Goal: Transaction & Acquisition: Purchase product/service

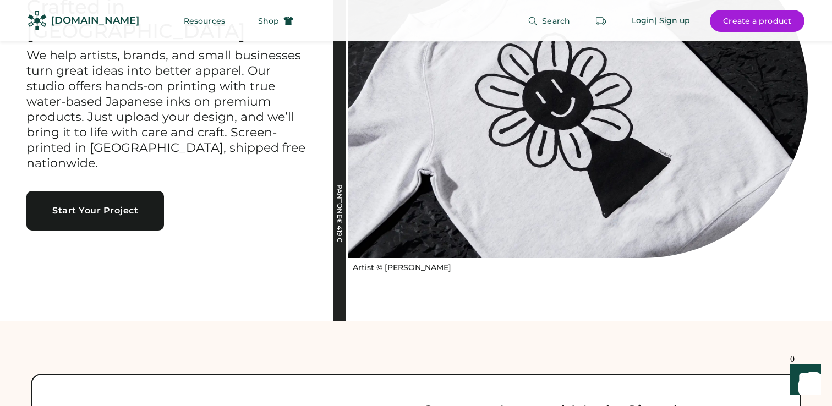
scroll to position [101, 0]
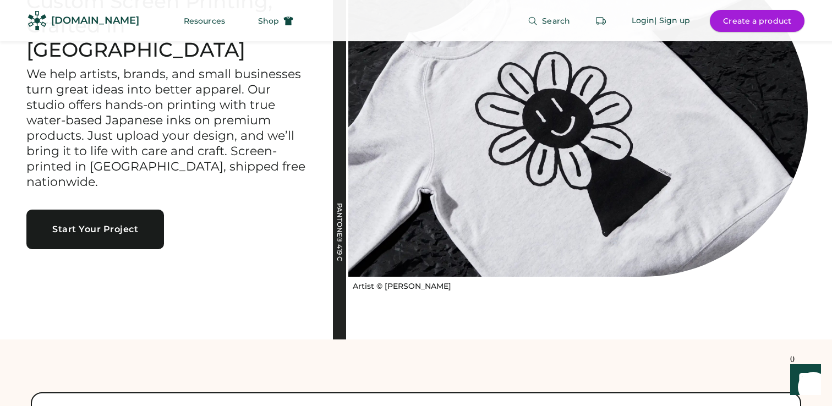
click at [755, 23] on button "Create a product" at bounding box center [757, 21] width 95 height 22
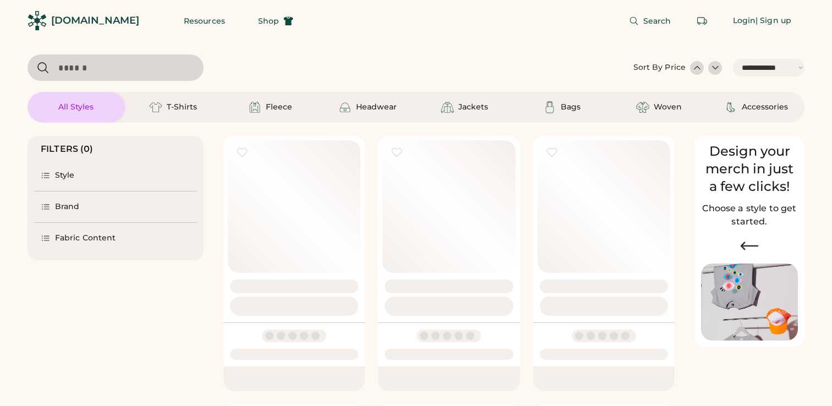
select select "*****"
select select "*"
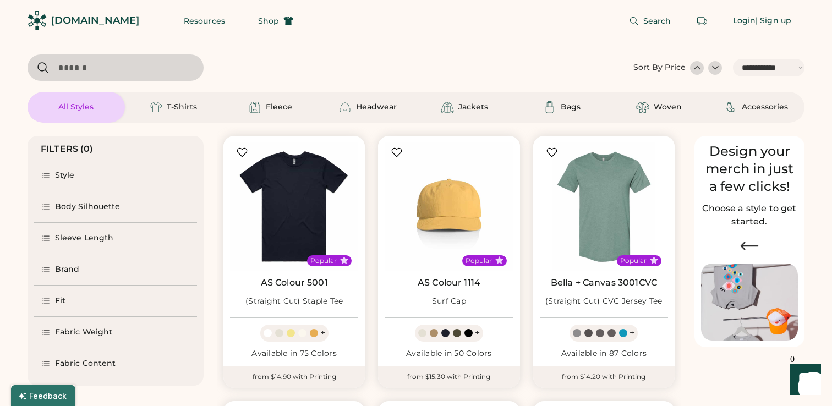
scroll to position [86, 0]
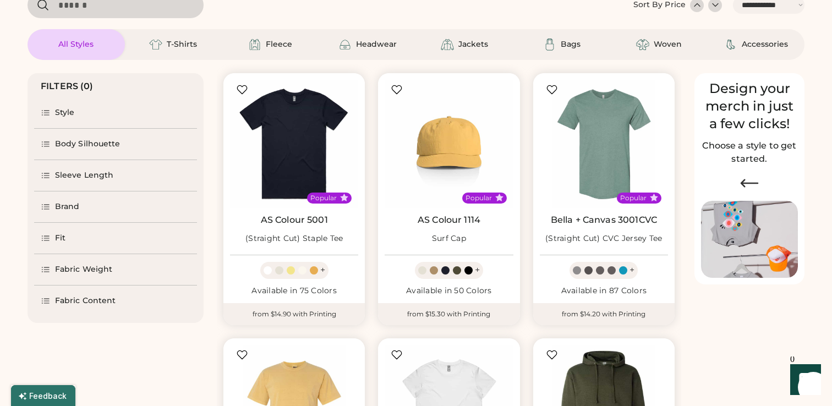
select select "*****"
select select "*"
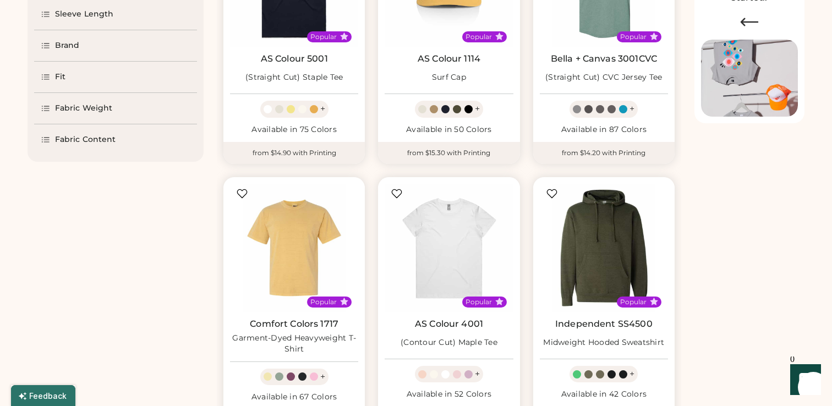
scroll to position [0, 0]
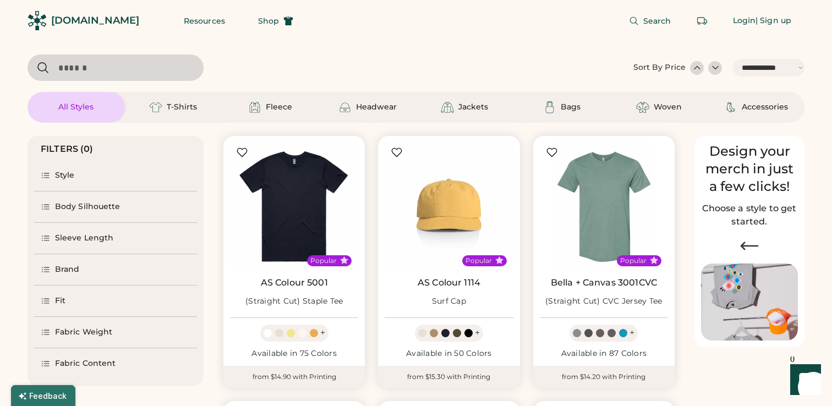
click at [69, 265] on div "Brand" at bounding box center [67, 269] width 25 height 11
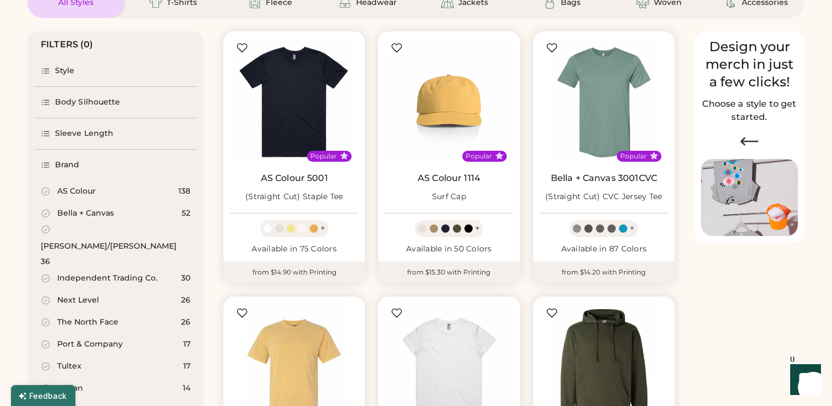
scroll to position [97, 0]
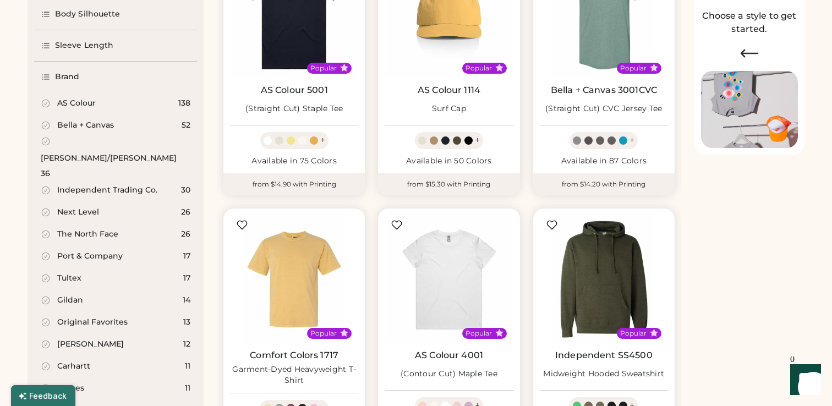
click at [88, 153] on div "[PERSON_NAME]/[PERSON_NAME]" at bounding box center [109, 158] width 136 height 11
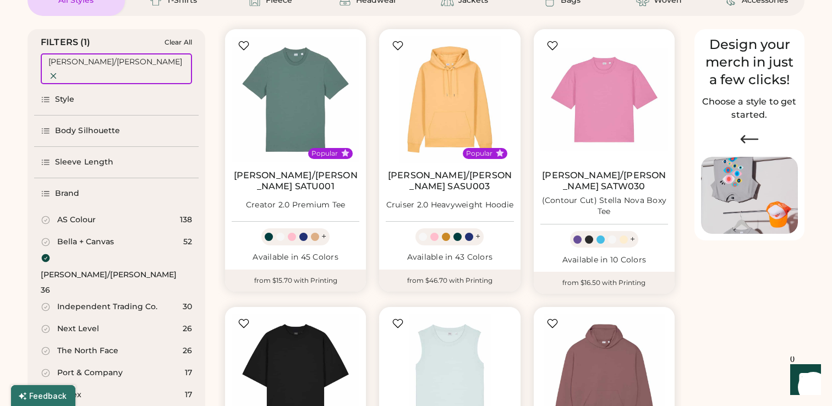
scroll to position [99, 0]
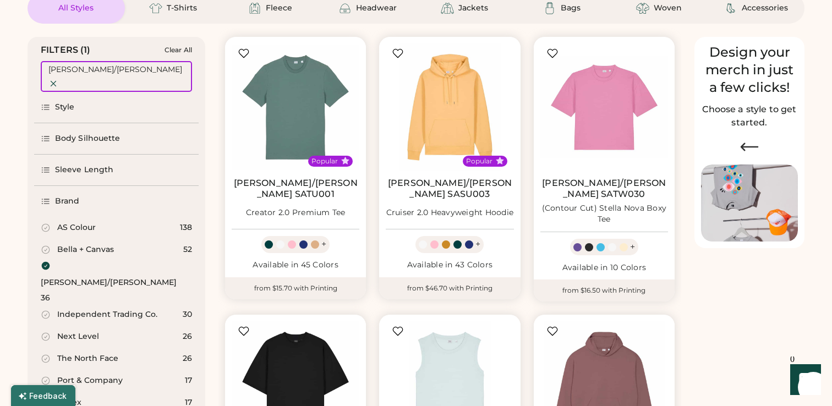
click at [81, 222] on div "AS Colour" at bounding box center [76, 227] width 39 height 11
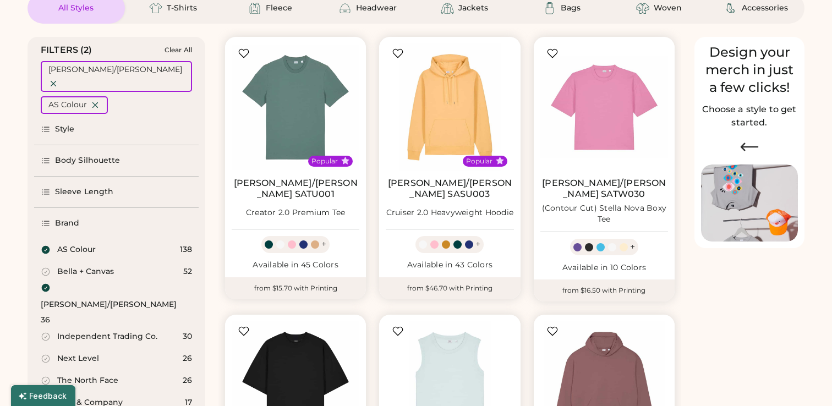
select select "*"
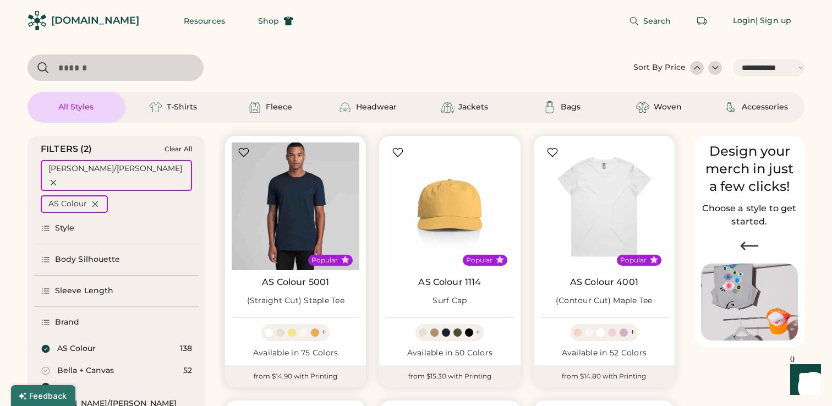
click at [304, 196] on img at bounding box center [296, 206] width 128 height 128
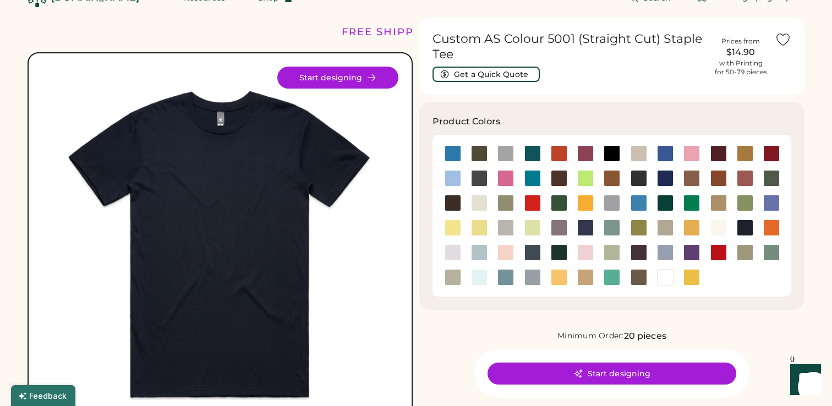
scroll to position [26, 0]
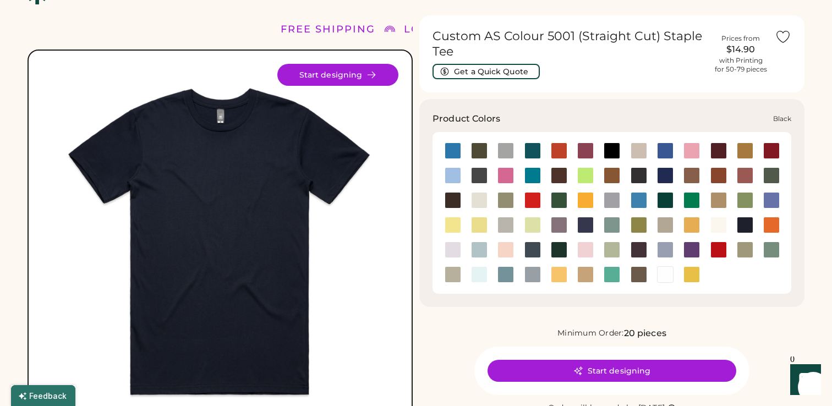
click at [613, 146] on div at bounding box center [611, 150] width 17 height 17
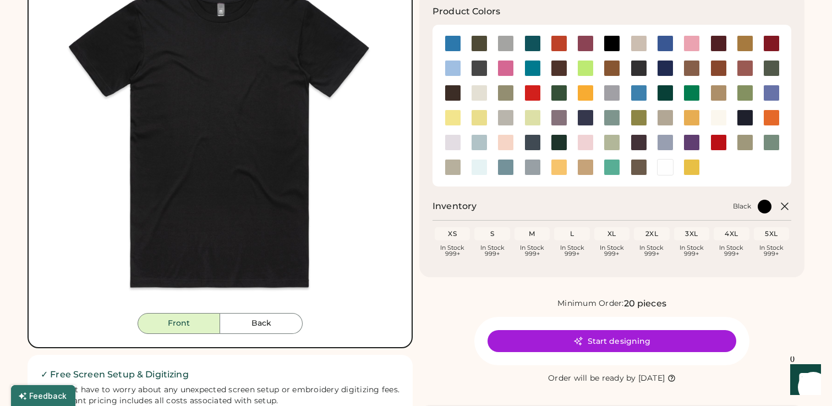
scroll to position [134, 0]
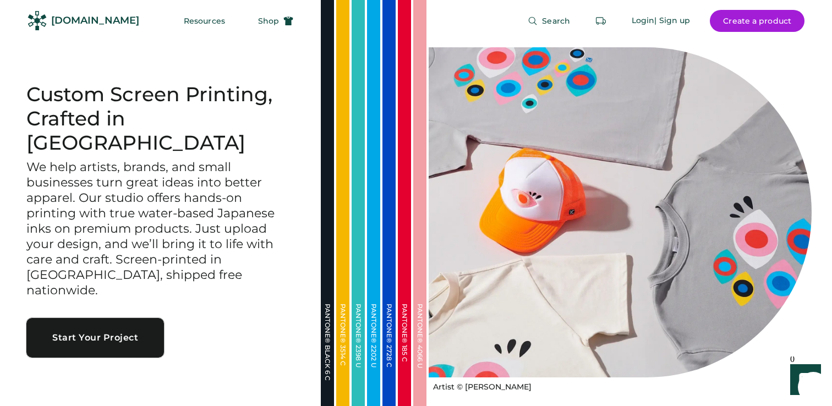
click at [148, 318] on button "Start Your Project" at bounding box center [95, 338] width 138 height 40
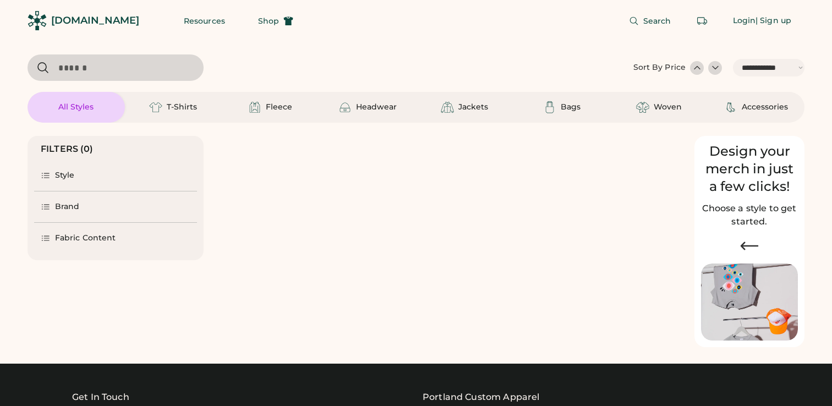
select select "*****"
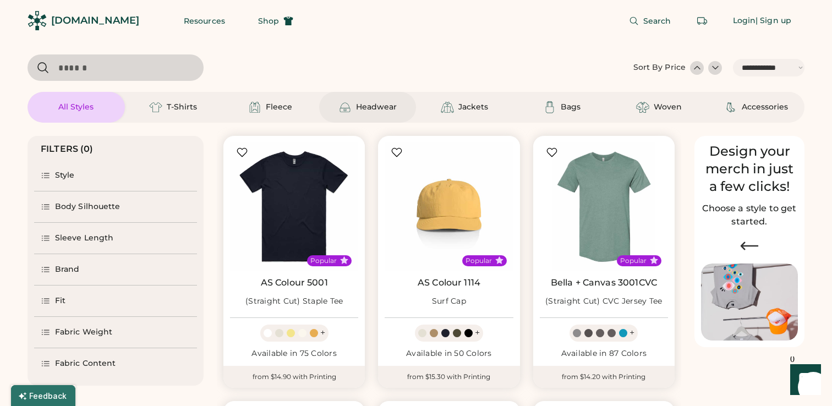
click at [384, 108] on div "Headwear" at bounding box center [376, 107] width 41 height 11
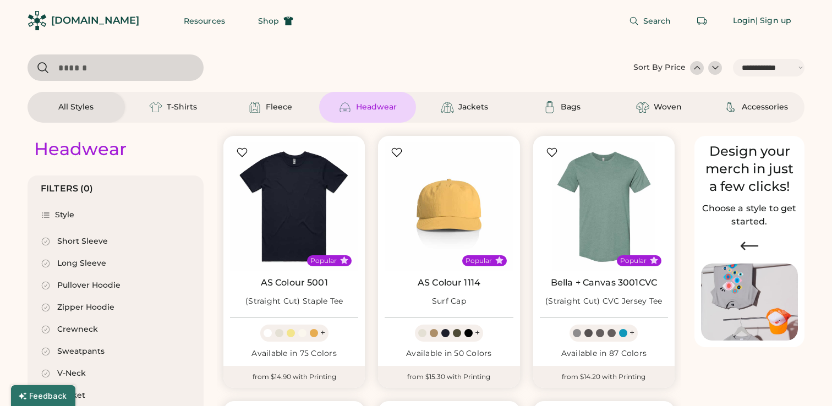
select select "*"
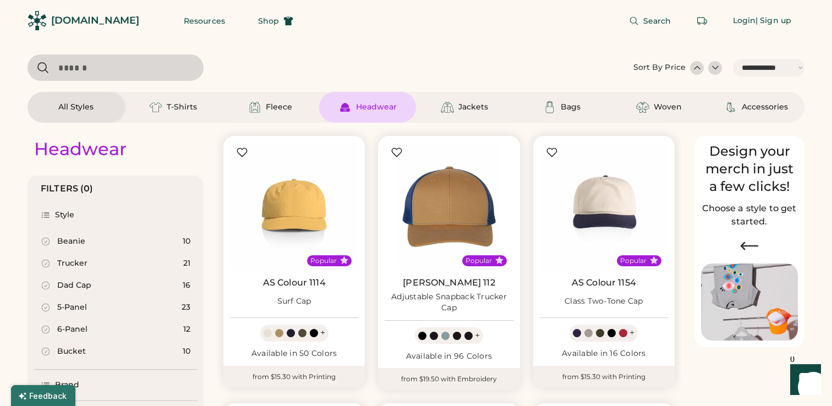
scroll to position [11, 0]
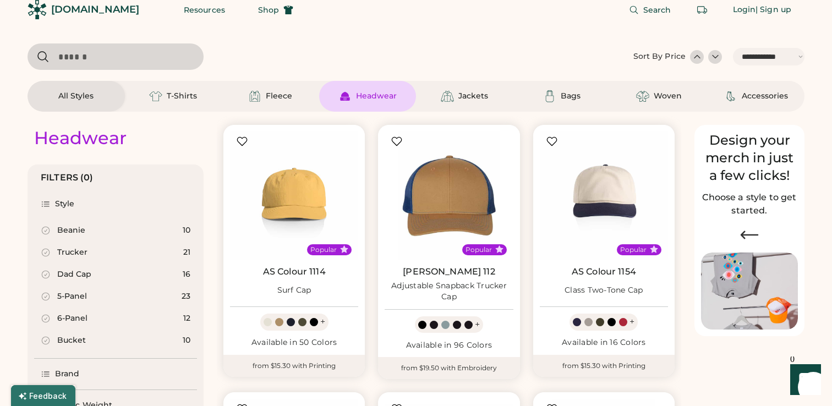
select select "*****"
select select "*"
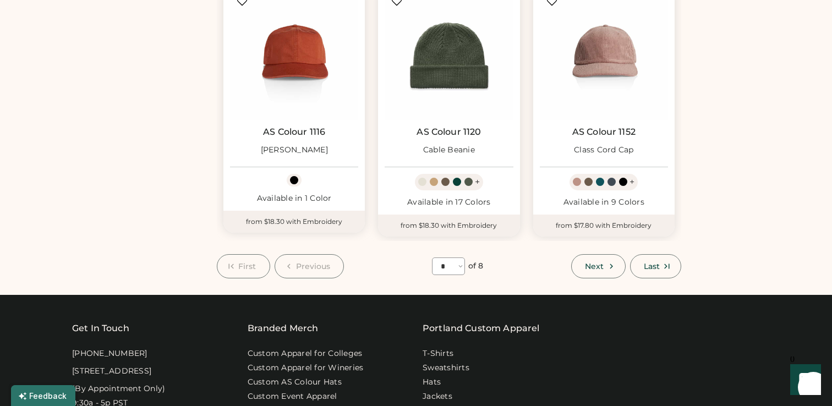
scroll to position [947, 0]
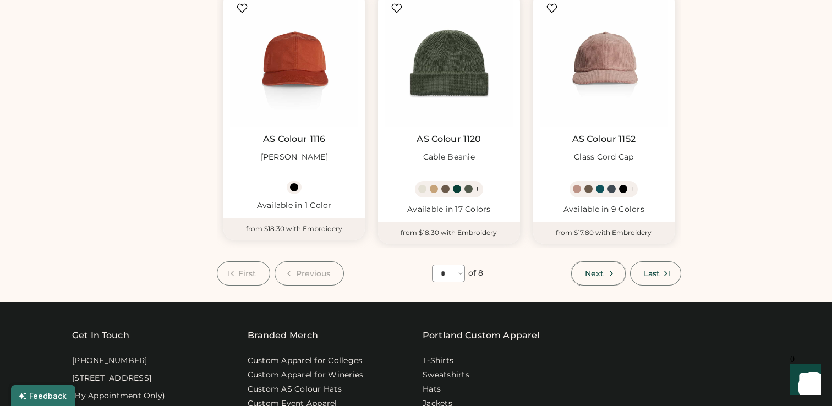
click at [606, 273] on icon at bounding box center [611, 273] width 10 height 10
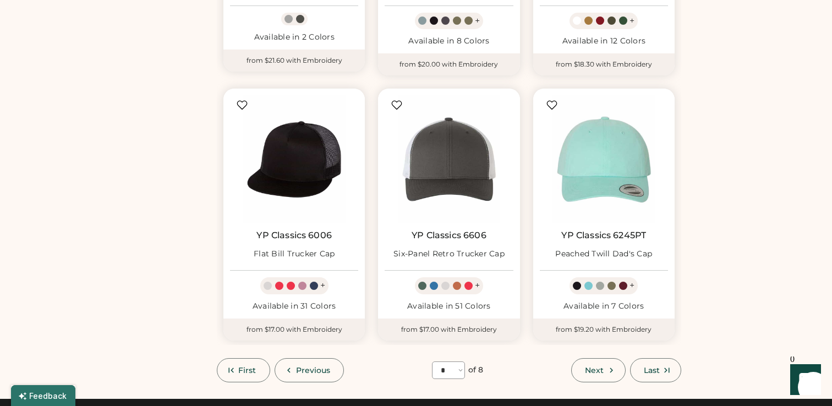
scroll to position [843, 0]
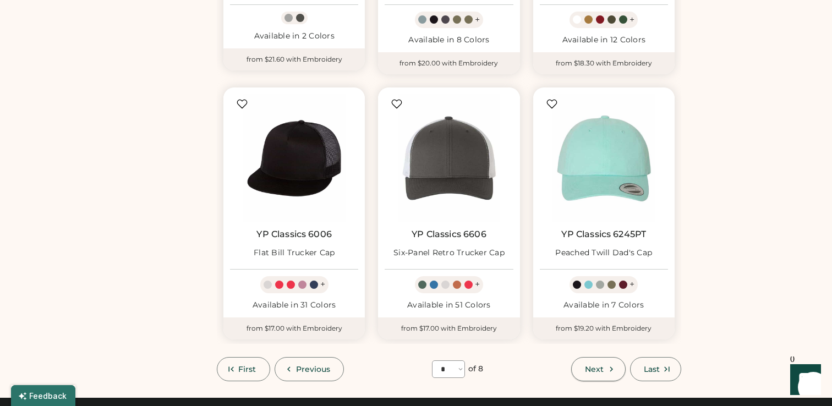
click at [591, 365] on span "Next" at bounding box center [594, 369] width 19 height 8
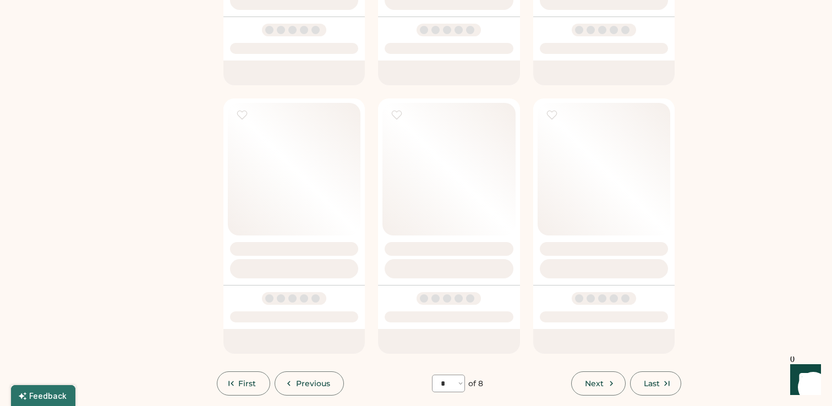
select select "*"
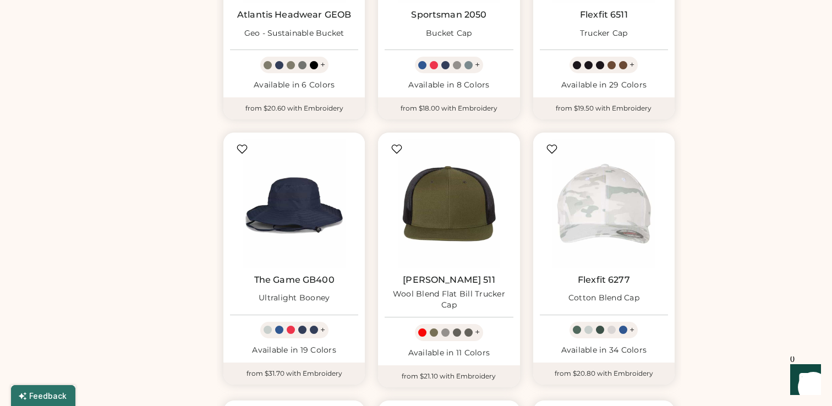
scroll to position [525, 0]
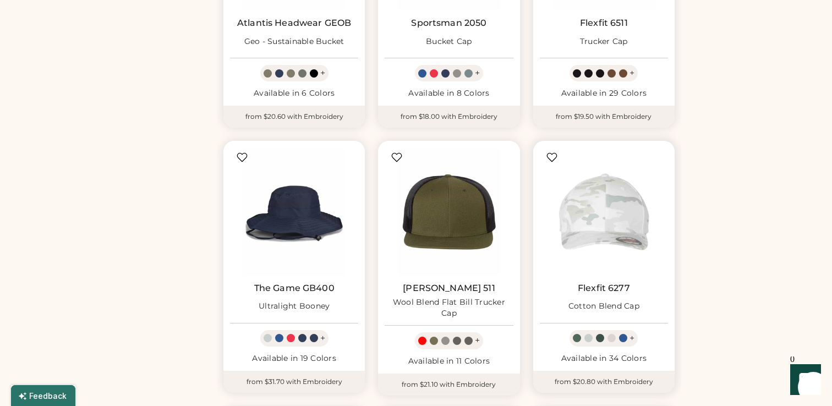
click at [587, 213] on img at bounding box center [604, 211] width 128 height 128
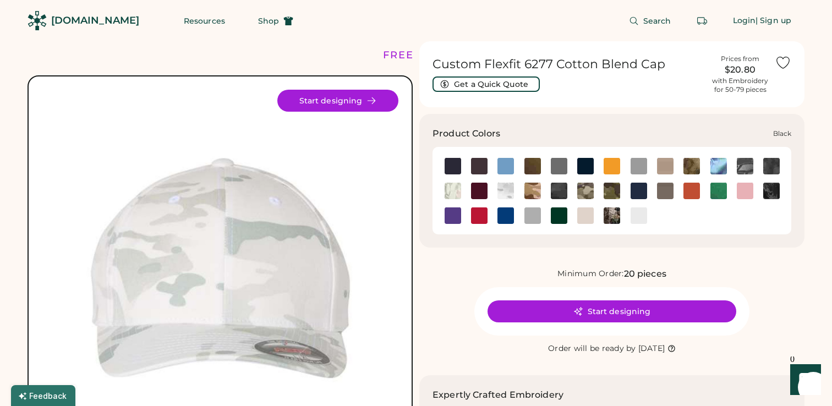
click at [452, 167] on img at bounding box center [452, 166] width 17 height 17
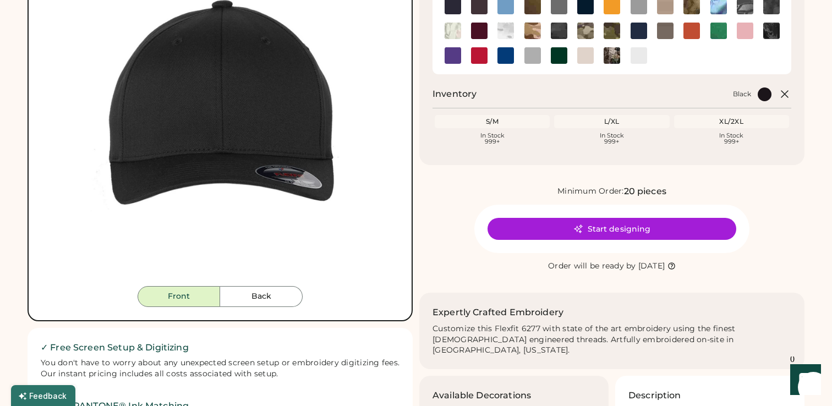
scroll to position [142, 0]
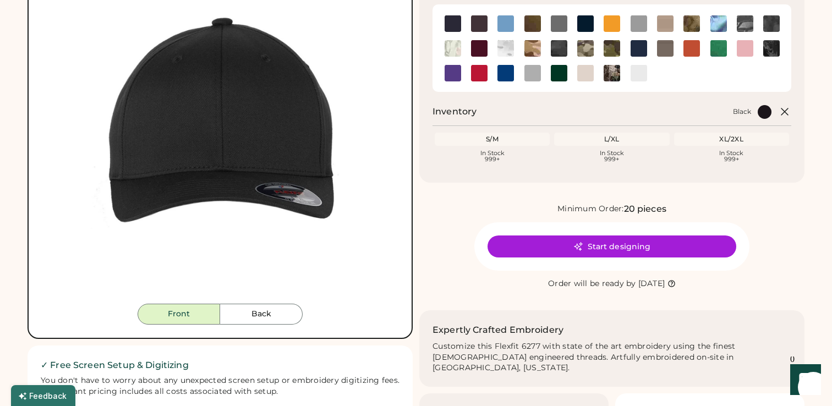
click at [279, 309] on button "Back" at bounding box center [261, 314] width 83 height 21
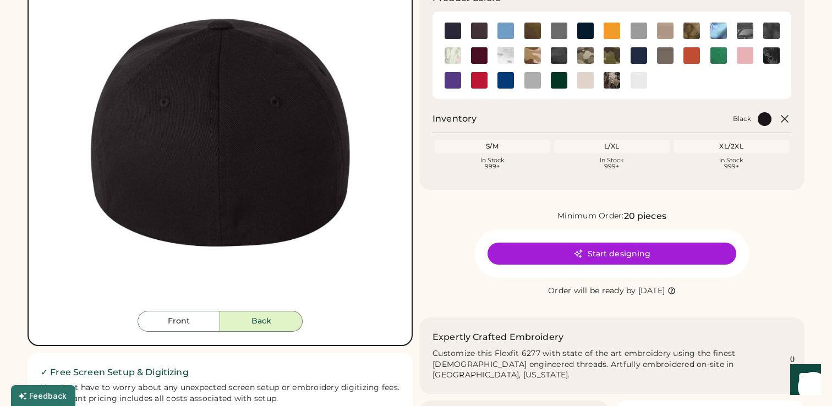
scroll to position [136, 0]
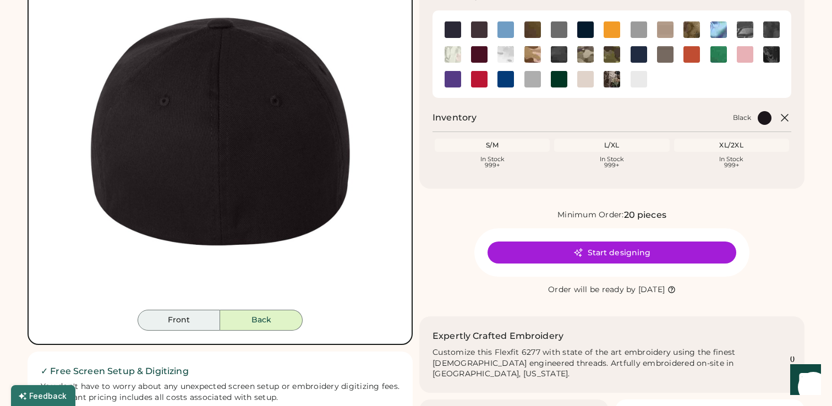
click at [185, 326] on button "Front" at bounding box center [179, 320] width 83 height 21
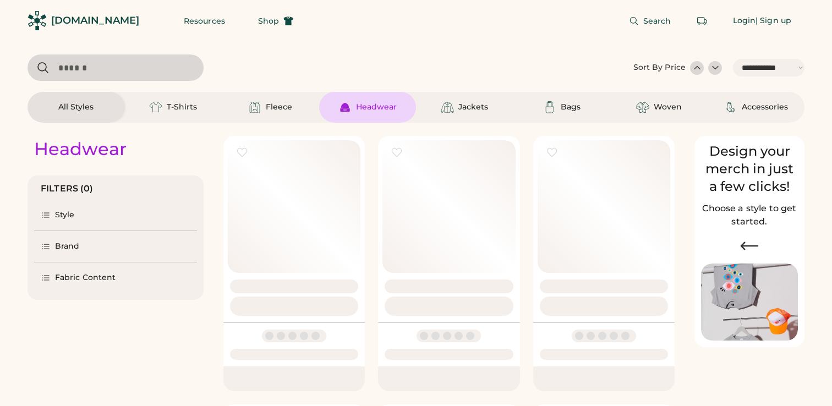
select select "*****"
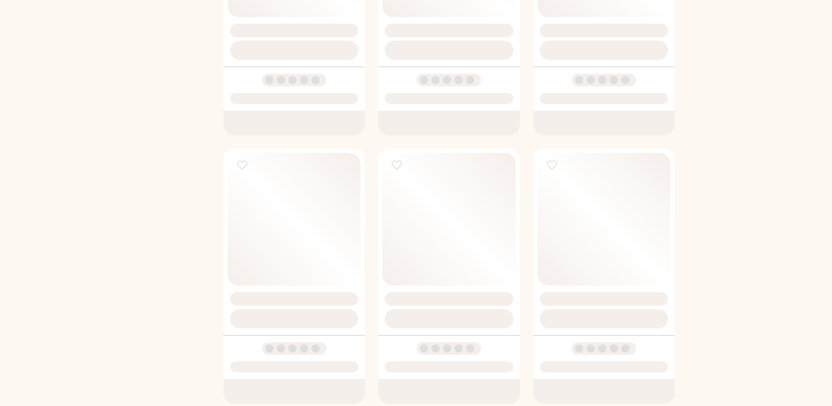
scroll to position [525, 0]
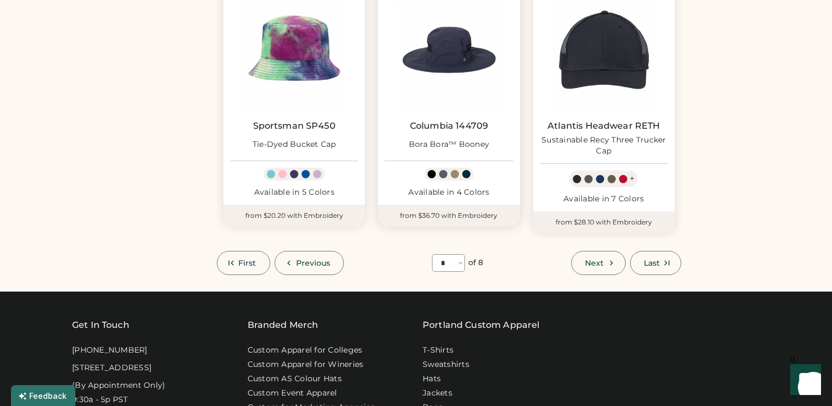
scroll to position [999, 0]
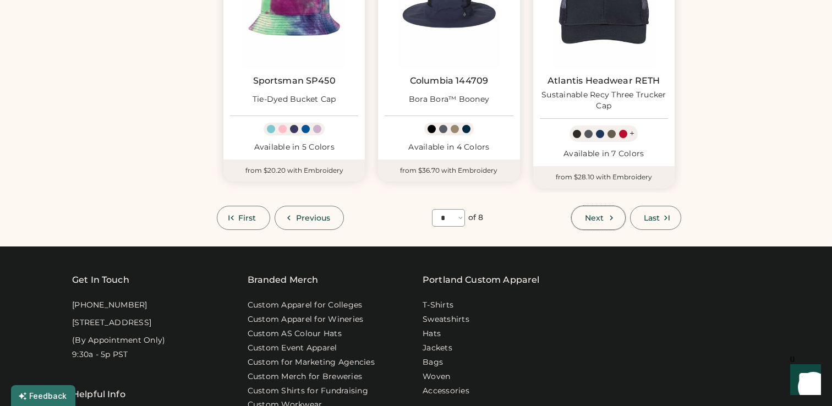
click at [580, 224] on button "Next" at bounding box center [598, 218] width 54 height 24
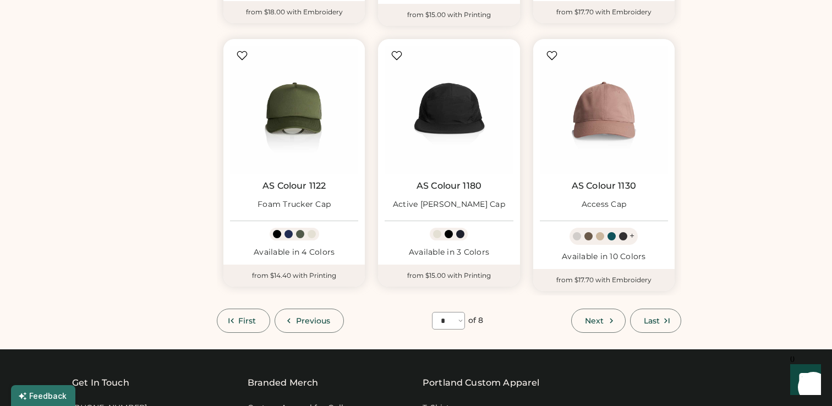
scroll to position [922, 0]
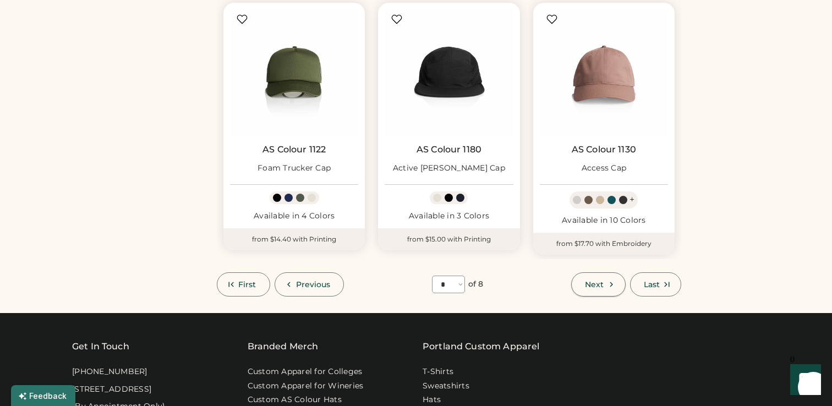
click at [589, 281] on span "Next" at bounding box center [594, 285] width 19 height 8
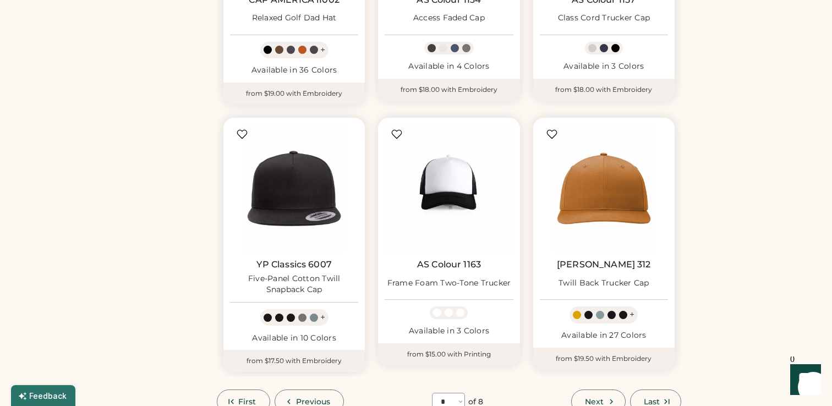
scroll to position [854, 0]
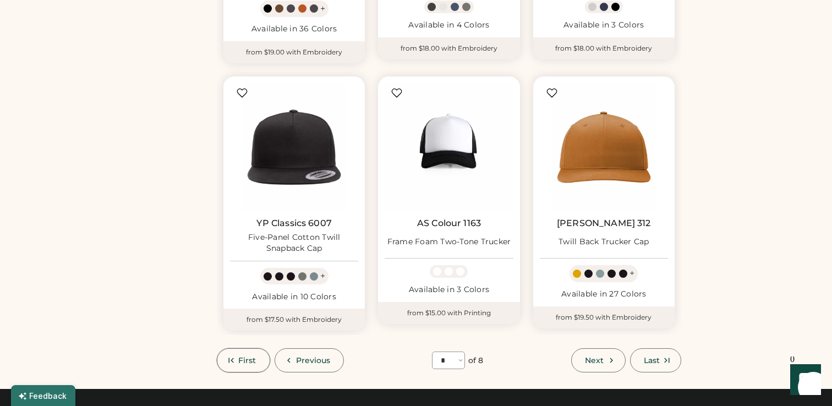
click at [235, 363] on icon at bounding box center [231, 360] width 10 height 10
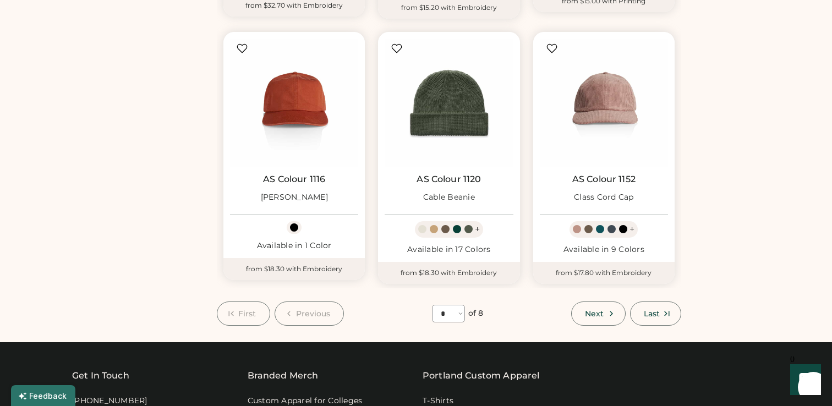
scroll to position [919, 0]
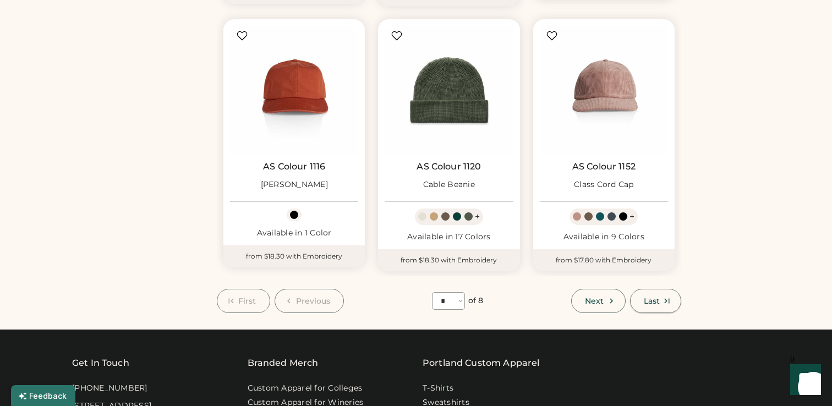
click at [652, 300] on span "Last" at bounding box center [652, 301] width 16 height 8
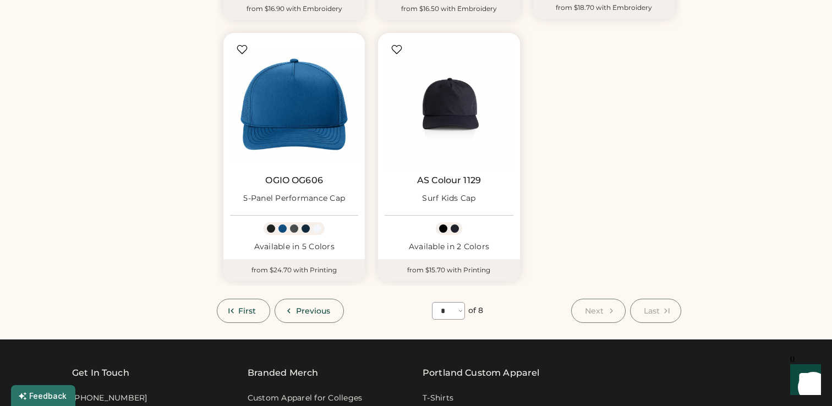
scroll to position [645, 0]
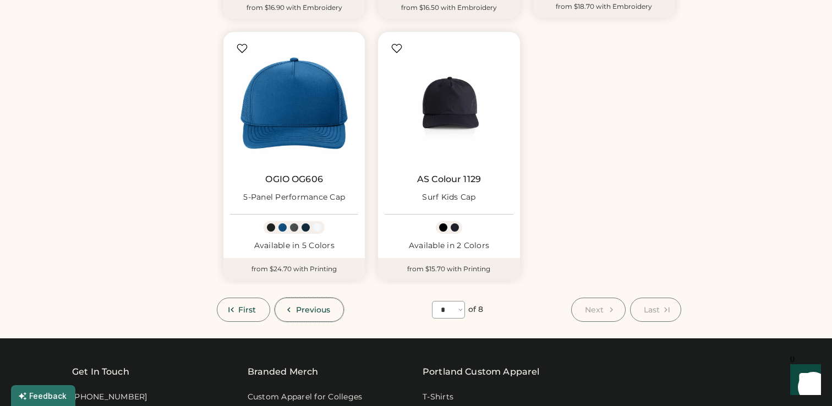
click at [300, 298] on button "Previous" at bounding box center [309, 310] width 70 height 24
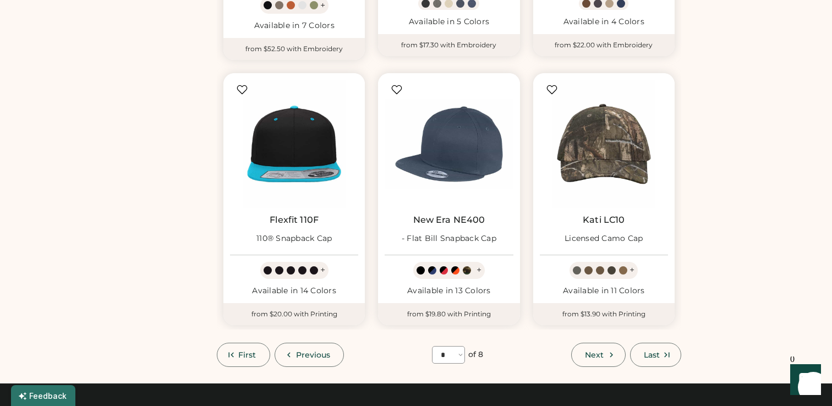
scroll to position [858, 0]
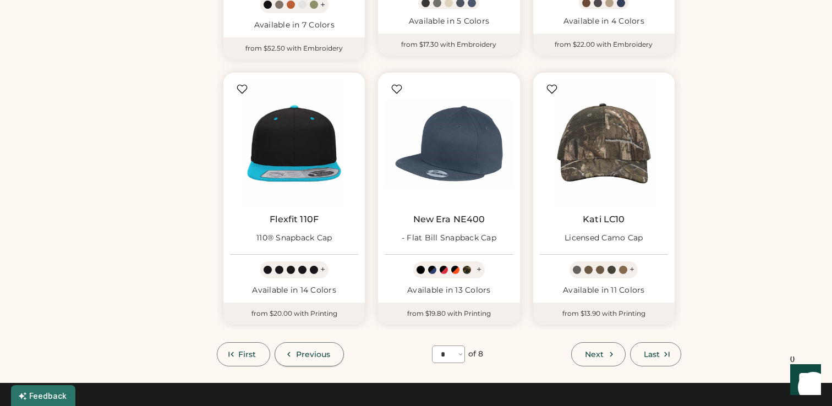
click at [327, 353] on span "Previous" at bounding box center [313, 354] width 35 height 8
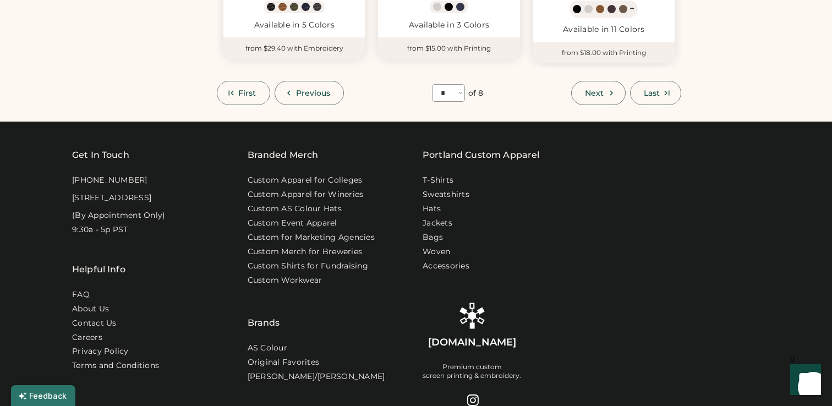
scroll to position [1070, 0]
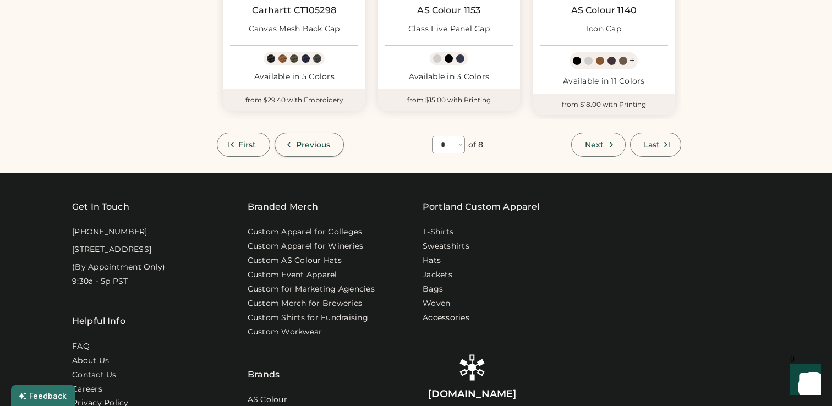
click at [322, 141] on span "Previous" at bounding box center [313, 145] width 35 height 8
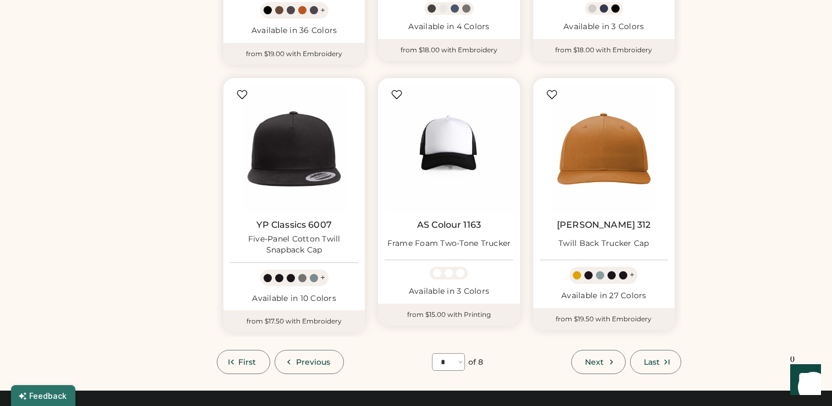
scroll to position [876, 0]
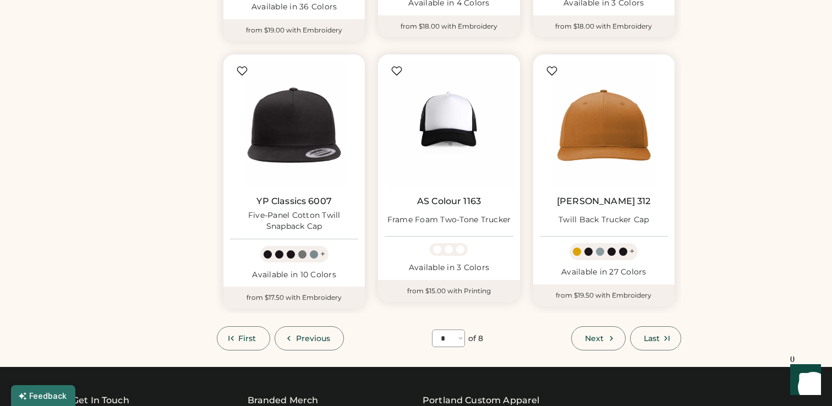
click at [326, 336] on span "Previous" at bounding box center [313, 338] width 35 height 8
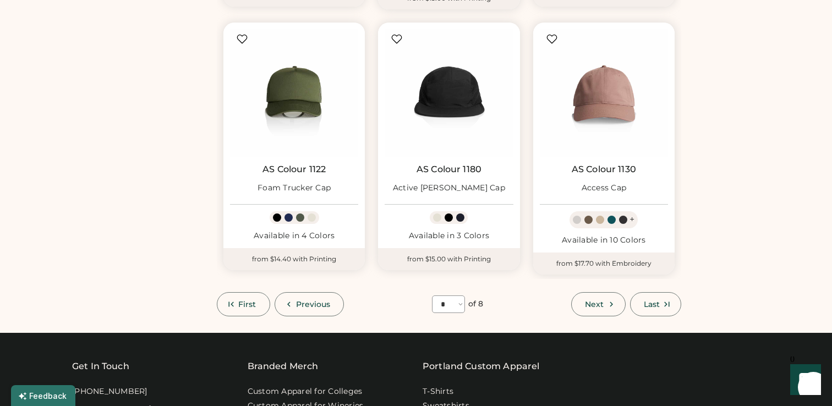
scroll to position [950, 0]
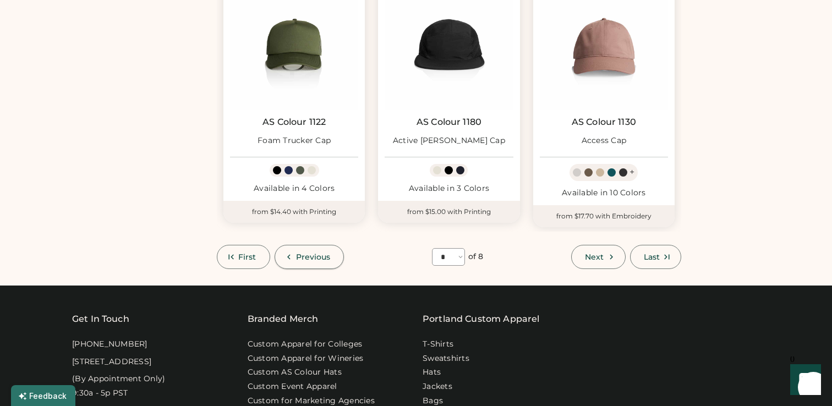
click at [321, 260] on button "Previous" at bounding box center [309, 257] width 70 height 24
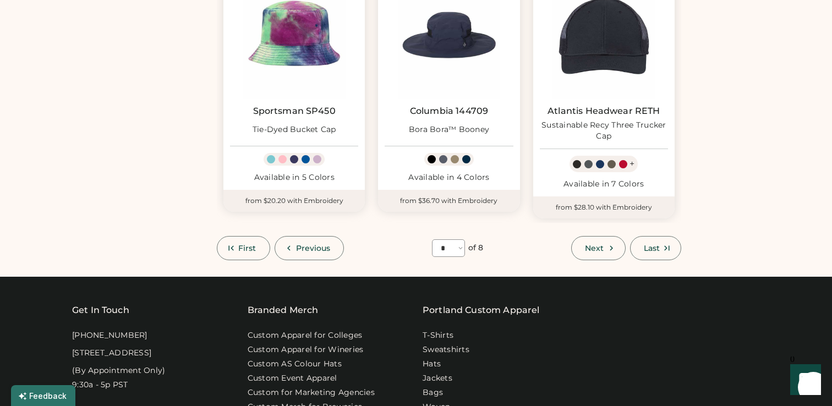
scroll to position [950, 0]
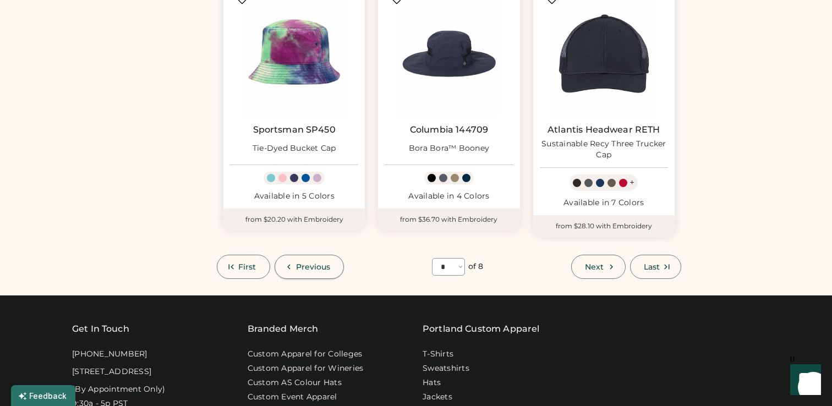
click at [317, 263] on span "Previous" at bounding box center [313, 267] width 35 height 8
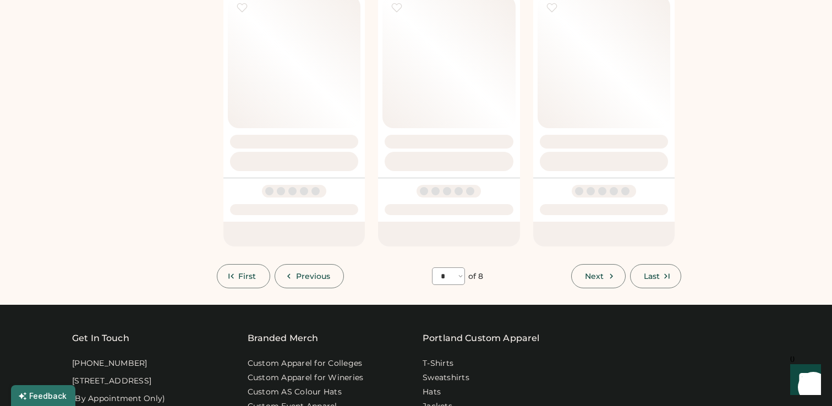
select select "*"
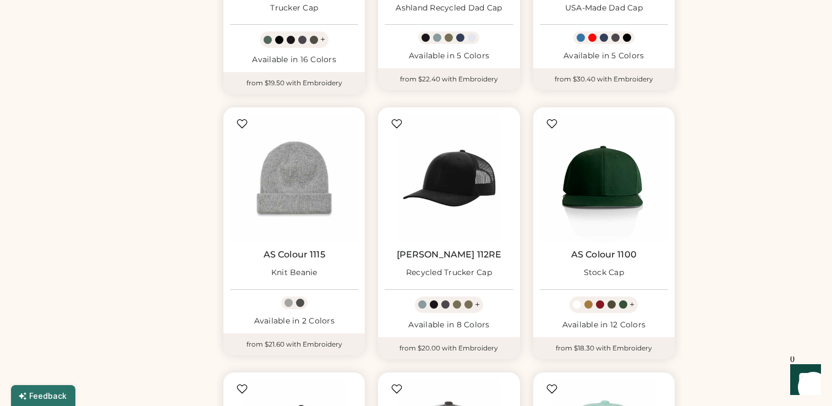
scroll to position [559, 0]
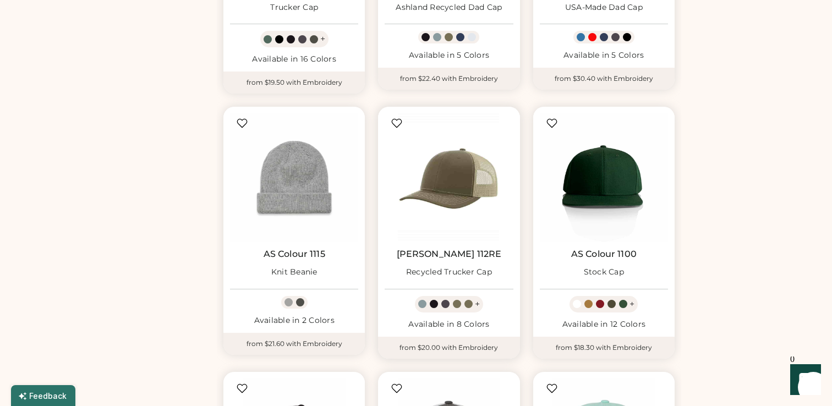
click at [441, 180] on img at bounding box center [448, 177] width 128 height 128
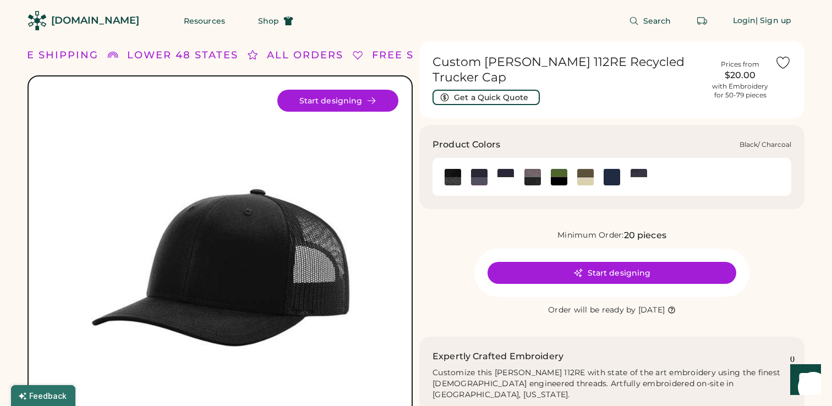
click at [477, 177] on img at bounding box center [479, 177] width 17 height 17
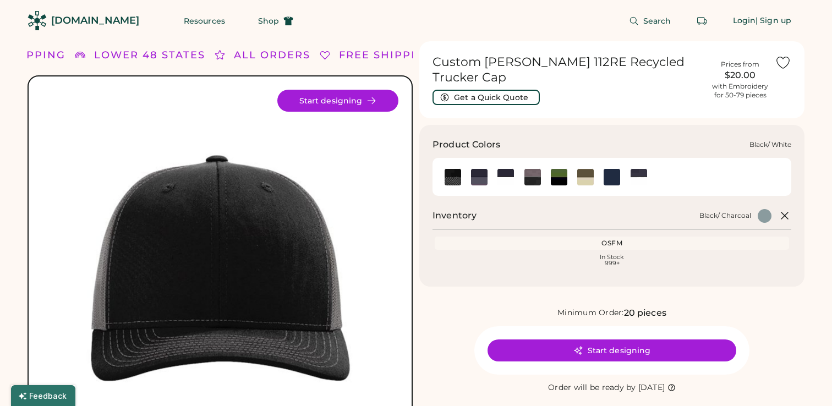
click at [505, 174] on img at bounding box center [505, 177] width 17 height 17
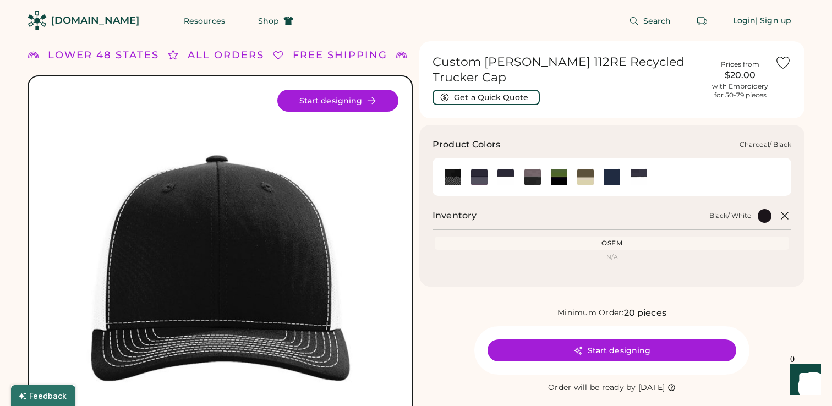
click at [534, 180] on img at bounding box center [532, 177] width 17 height 17
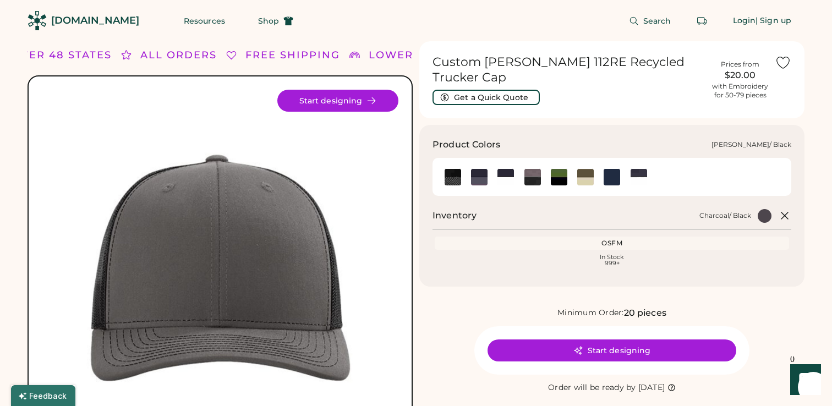
click at [553, 180] on img at bounding box center [559, 177] width 17 height 17
click at [582, 180] on img at bounding box center [585, 177] width 17 height 17
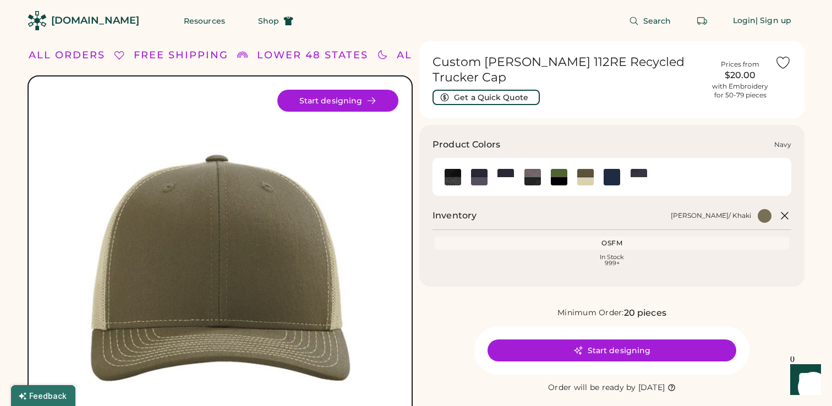
click at [612, 178] on img at bounding box center [611, 177] width 17 height 17
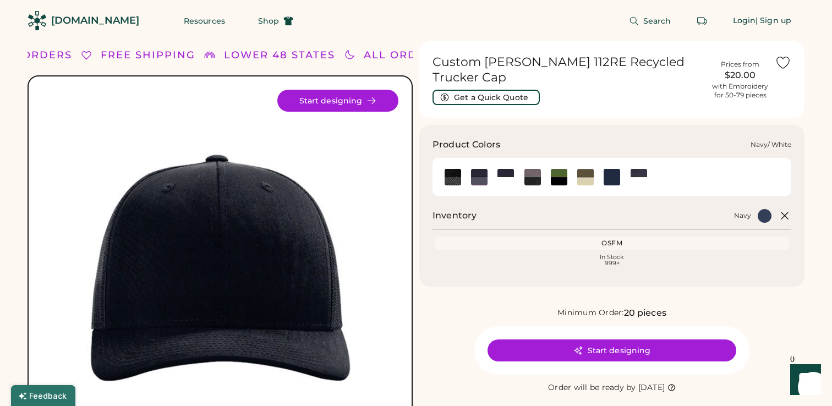
click at [641, 173] on img at bounding box center [638, 177] width 17 height 17
